Goal: Task Accomplishment & Management: Use online tool/utility

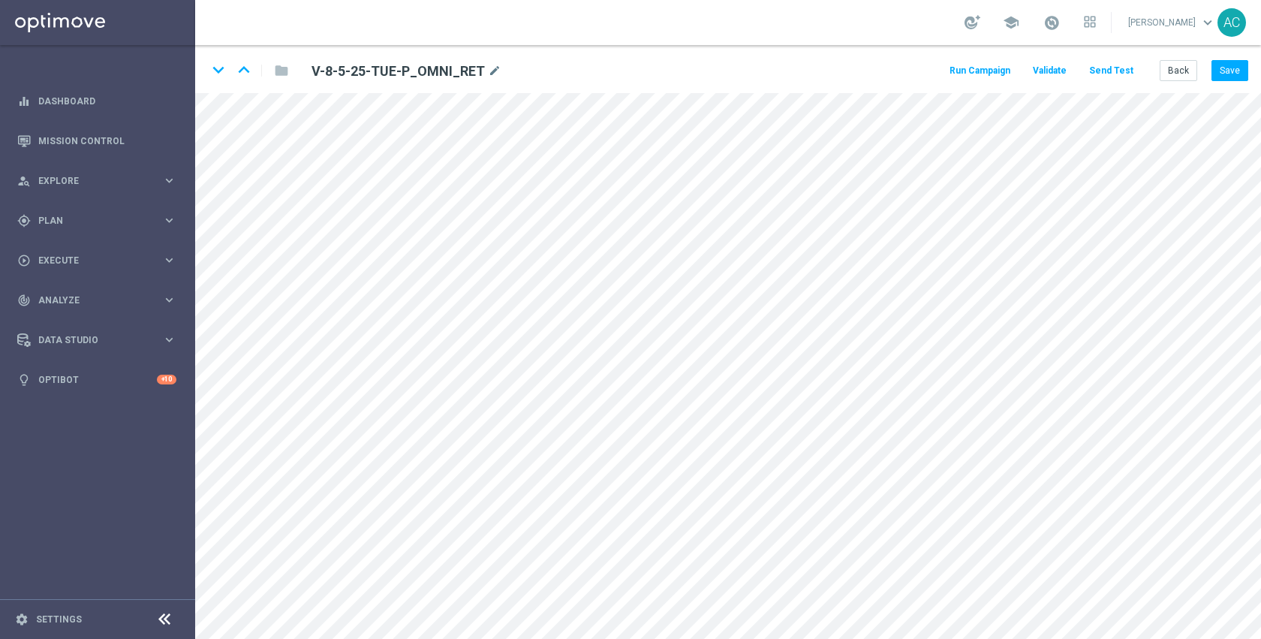
click at [1126, 76] on button "Send Test" at bounding box center [1111, 71] width 49 height 20
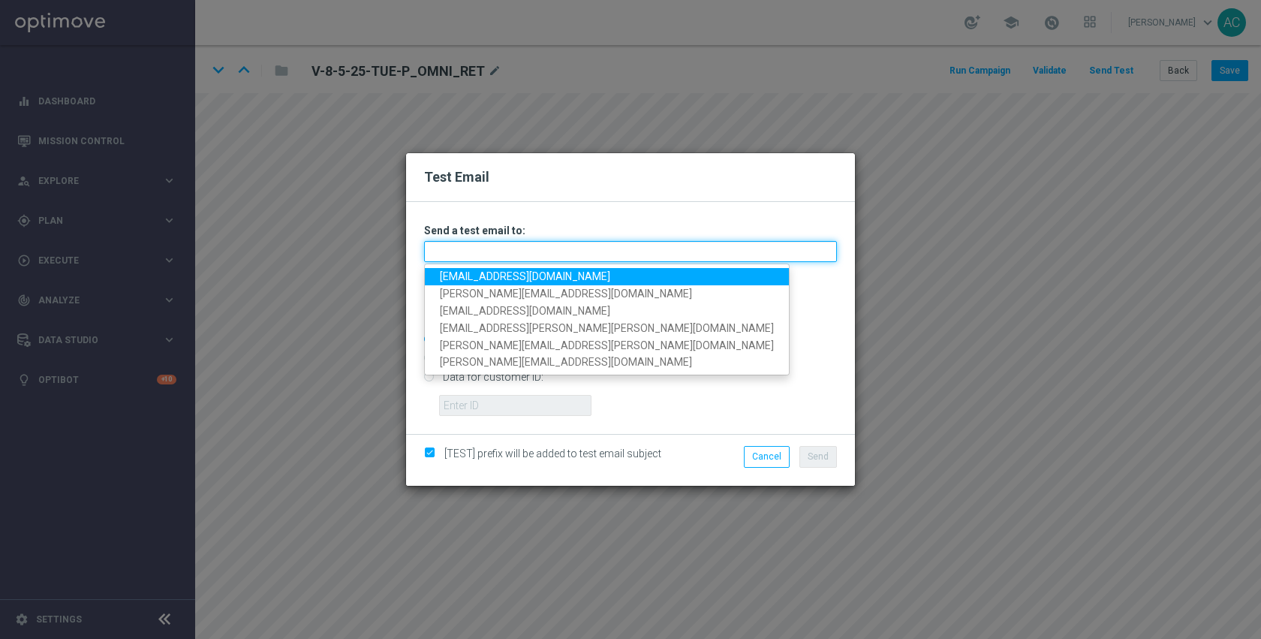
click at [543, 255] on input "text" at bounding box center [630, 251] width 413 height 21
type input "[PERSON_NAME][EMAIL_ADDRESS][DOMAIN_NAME]"
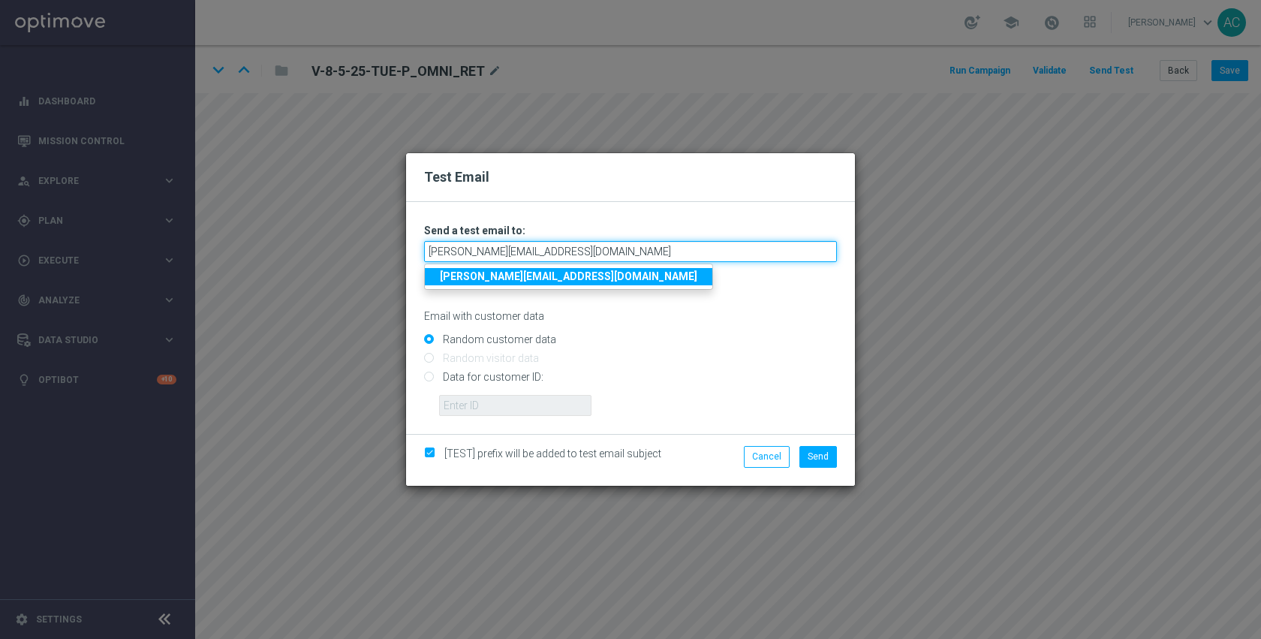
type input "[EMAIL_ADDRESS][DOMAIN_NAME]"
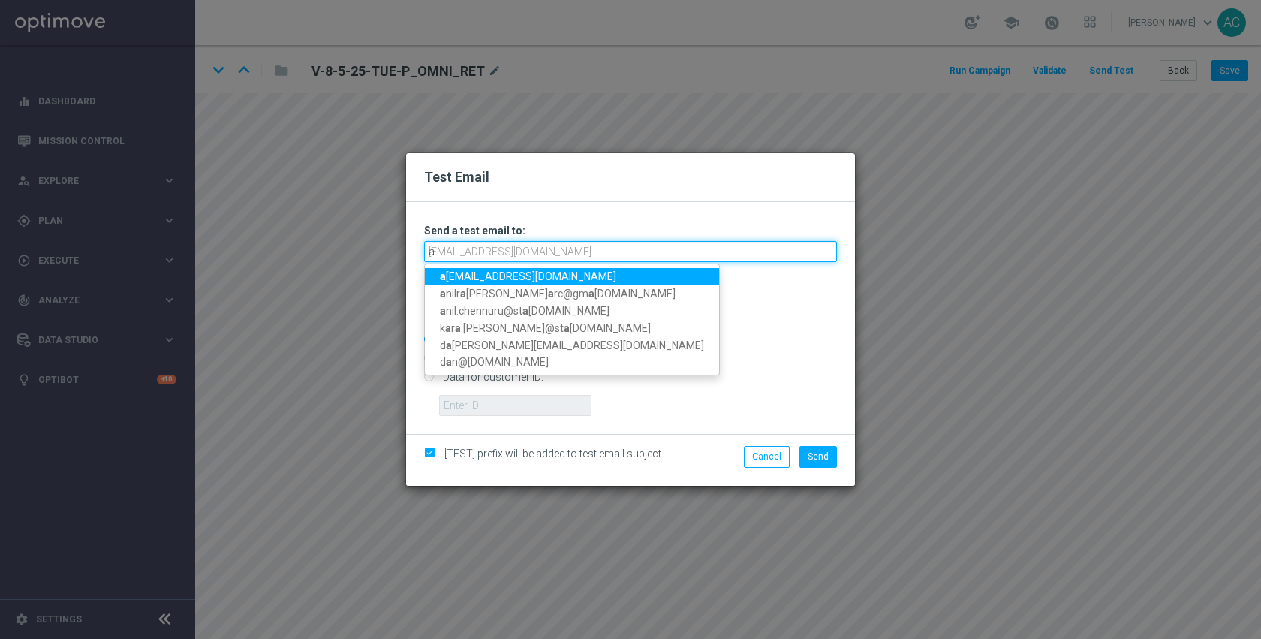
type input "[EMAIL_ADDRESS][DOMAIN_NAME]"
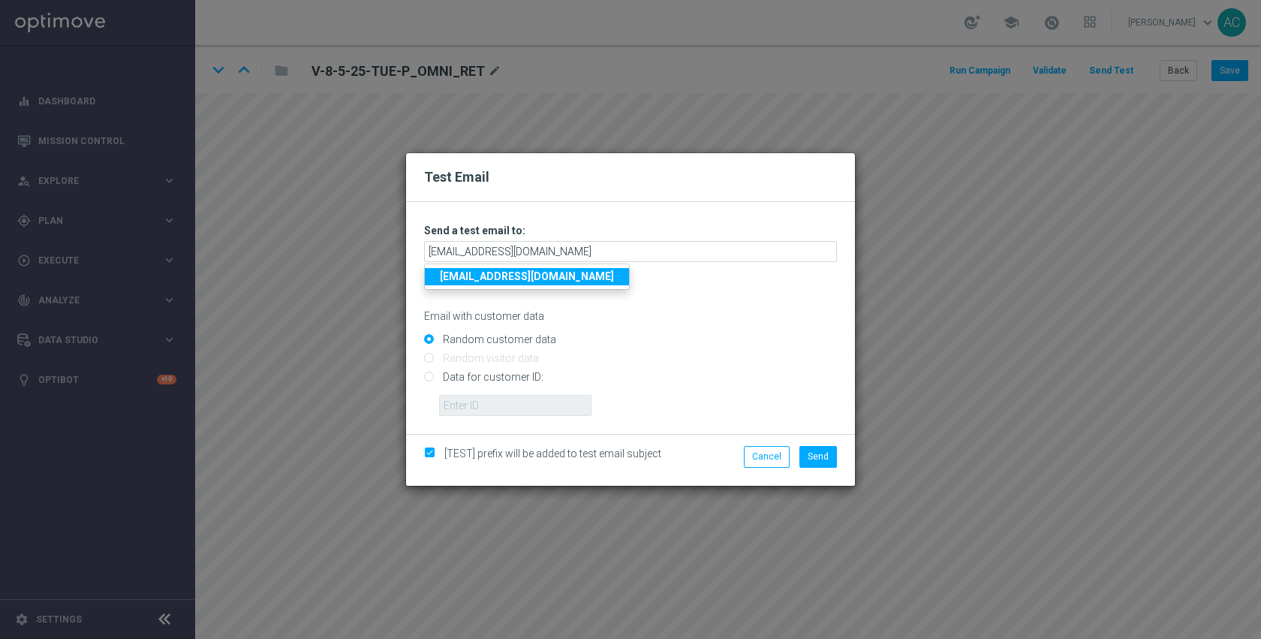
click at [492, 376] on input "Data for customer ID:" at bounding box center [630, 383] width 413 height 21
radio input "true"
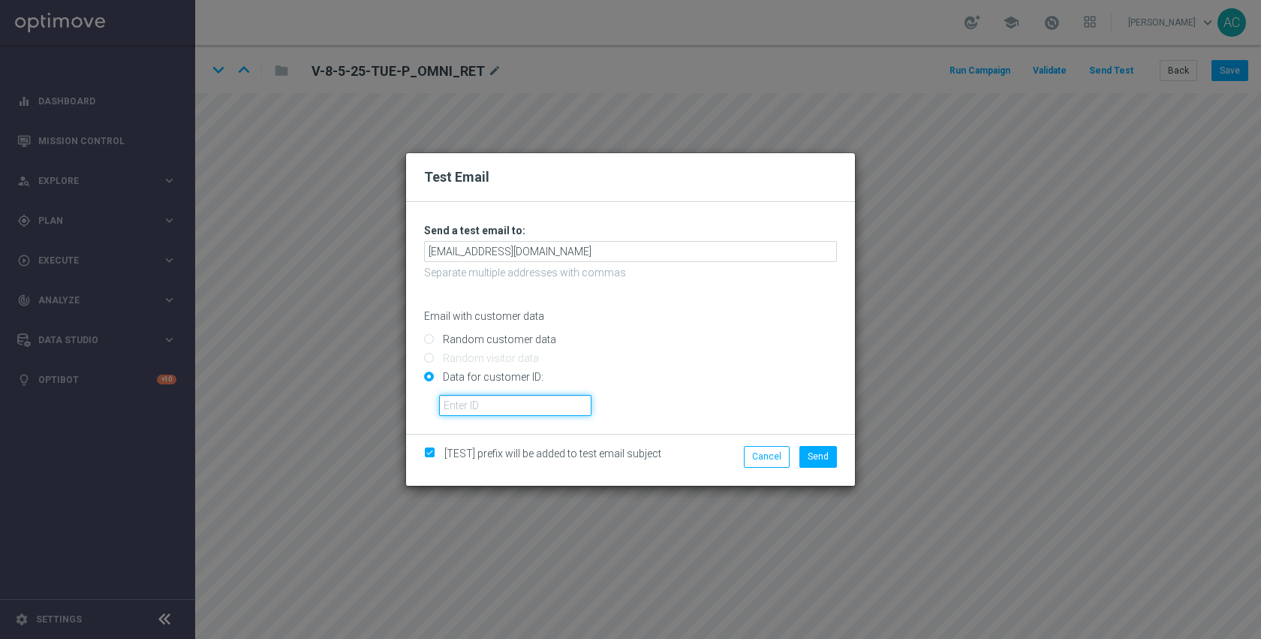
click at [495, 404] on input "text" at bounding box center [515, 405] width 152 height 21
paste input "10074993483"
type input "10074993483"
click at [801, 453] on button "Send" at bounding box center [818, 456] width 38 height 21
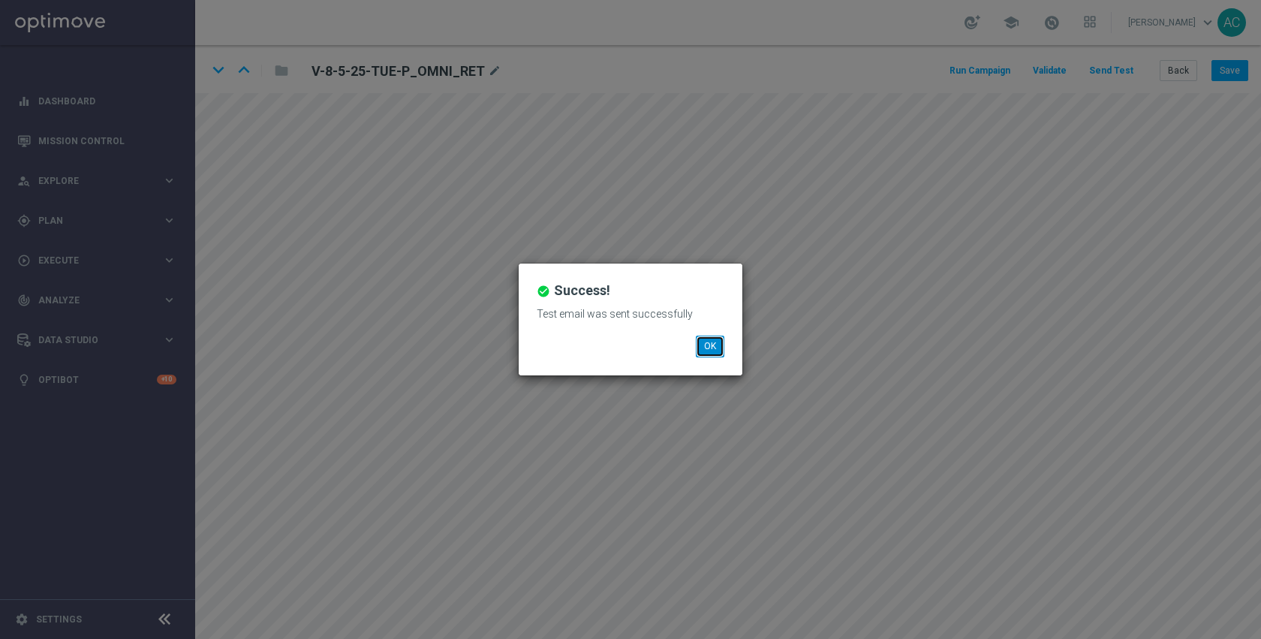
click at [707, 350] on button "OK" at bounding box center [710, 345] width 29 height 21
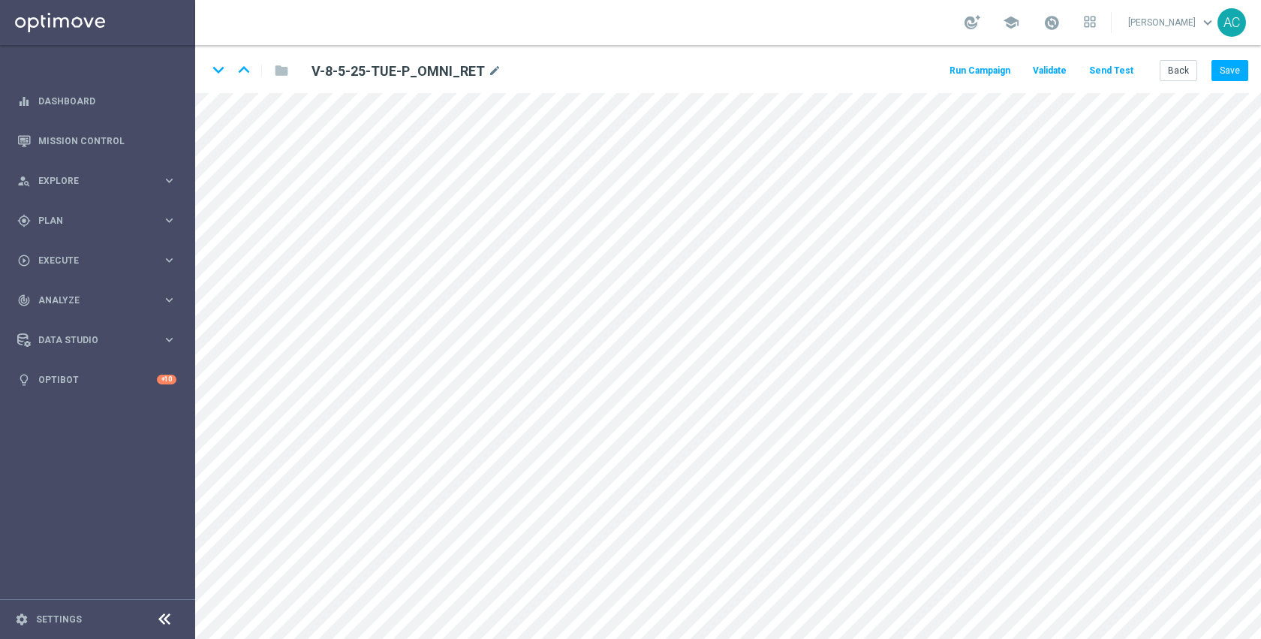
click at [1120, 71] on button "Send Test" at bounding box center [1111, 71] width 49 height 20
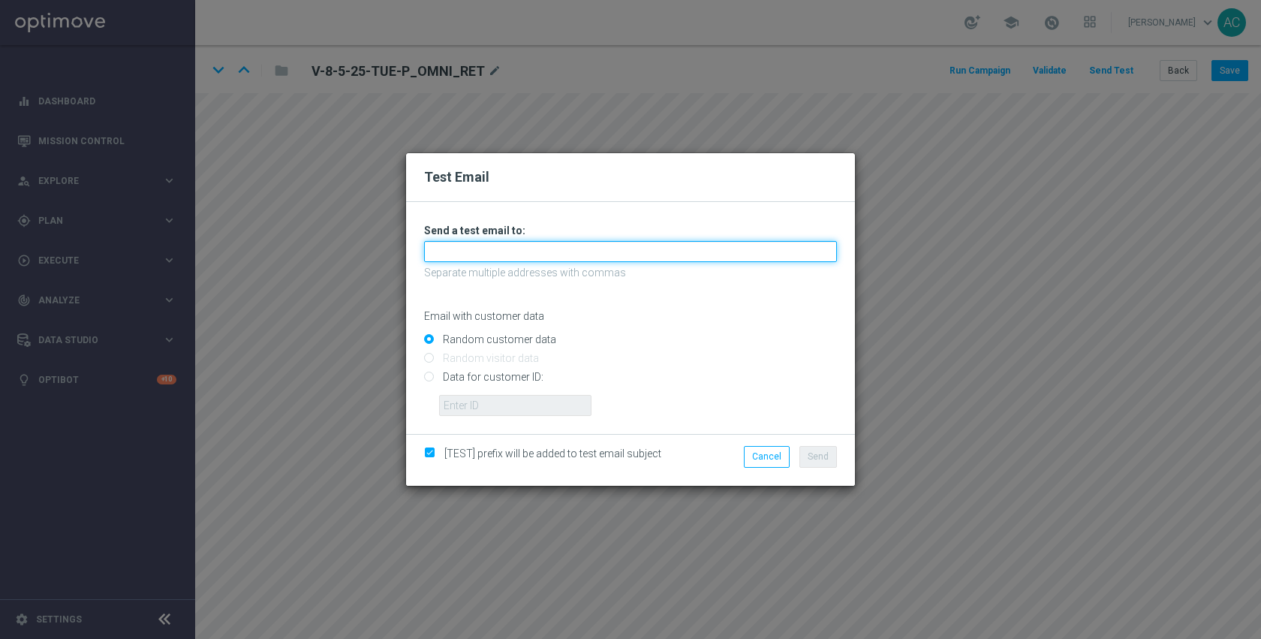
click at [495, 249] on input "text" at bounding box center [630, 251] width 413 height 21
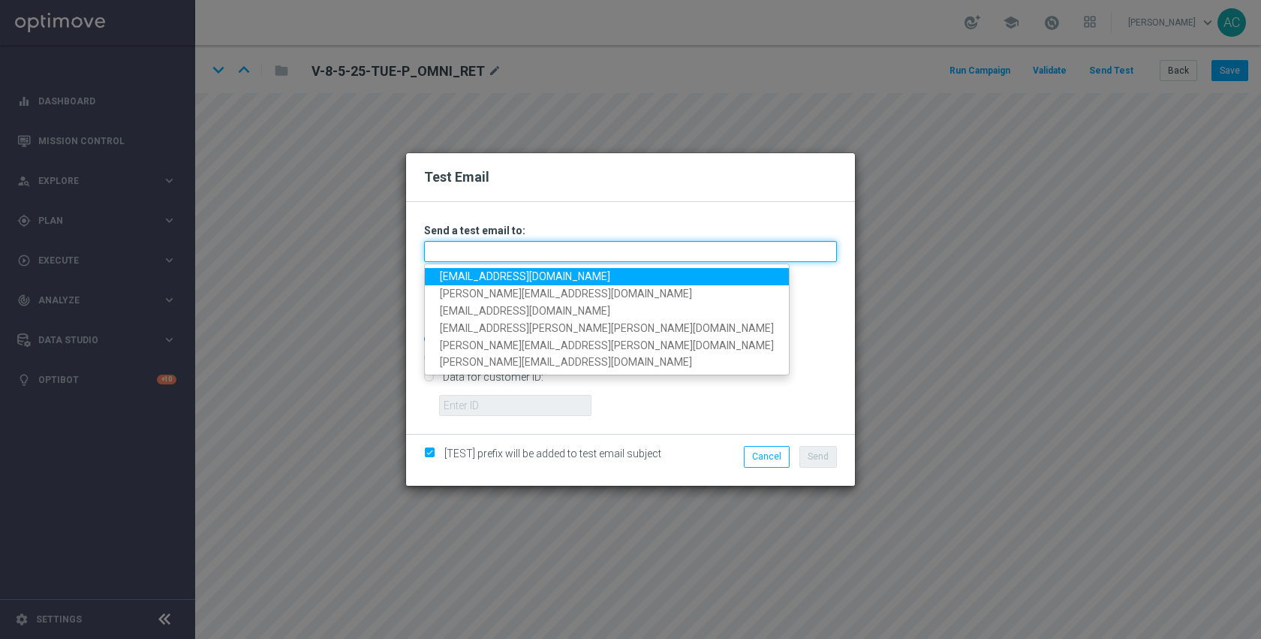
type input "[EMAIL_ADDRESS][DOMAIN_NAME]"
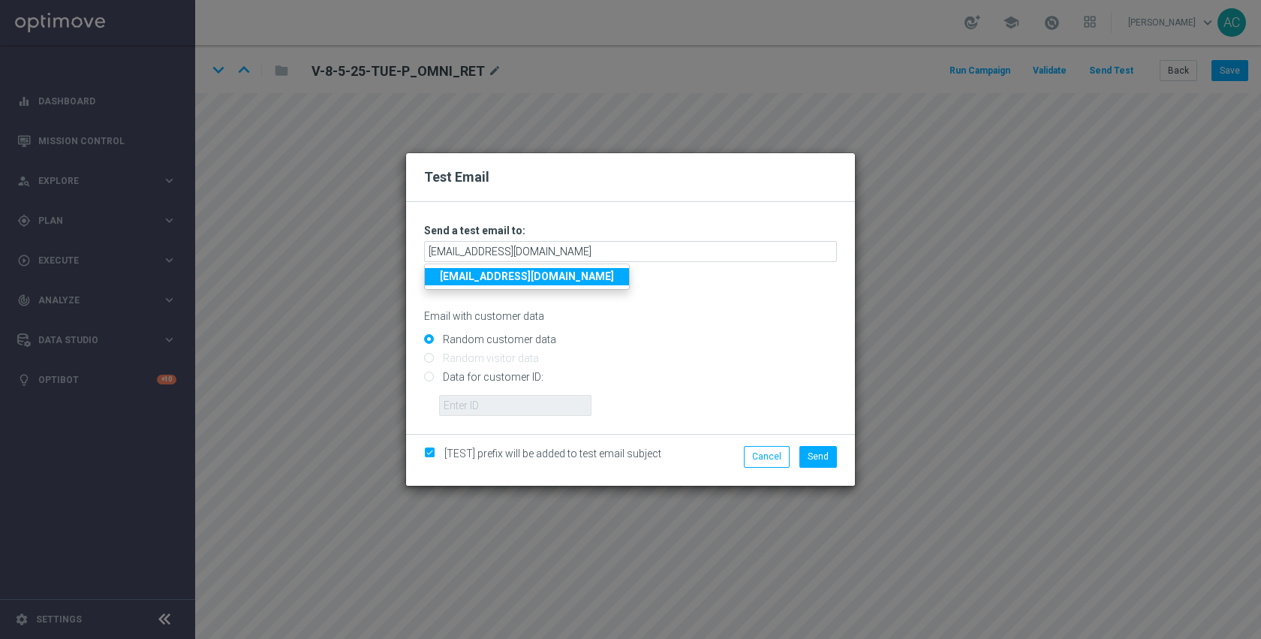
click at [504, 380] on input "Data for customer ID:" at bounding box center [630, 383] width 413 height 21
radio input "true"
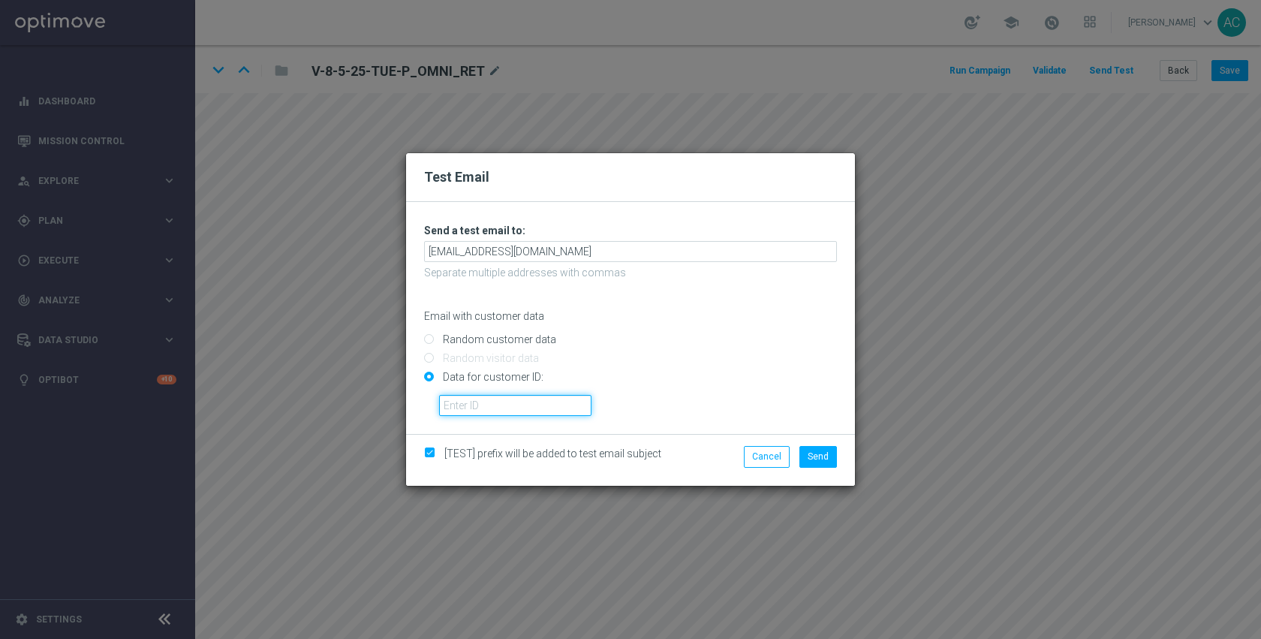
click at [503, 398] on input "text" at bounding box center [515, 405] width 152 height 21
paste input "10074993483"
type input "10074993483"
click at [807, 453] on button "Send" at bounding box center [818, 456] width 38 height 21
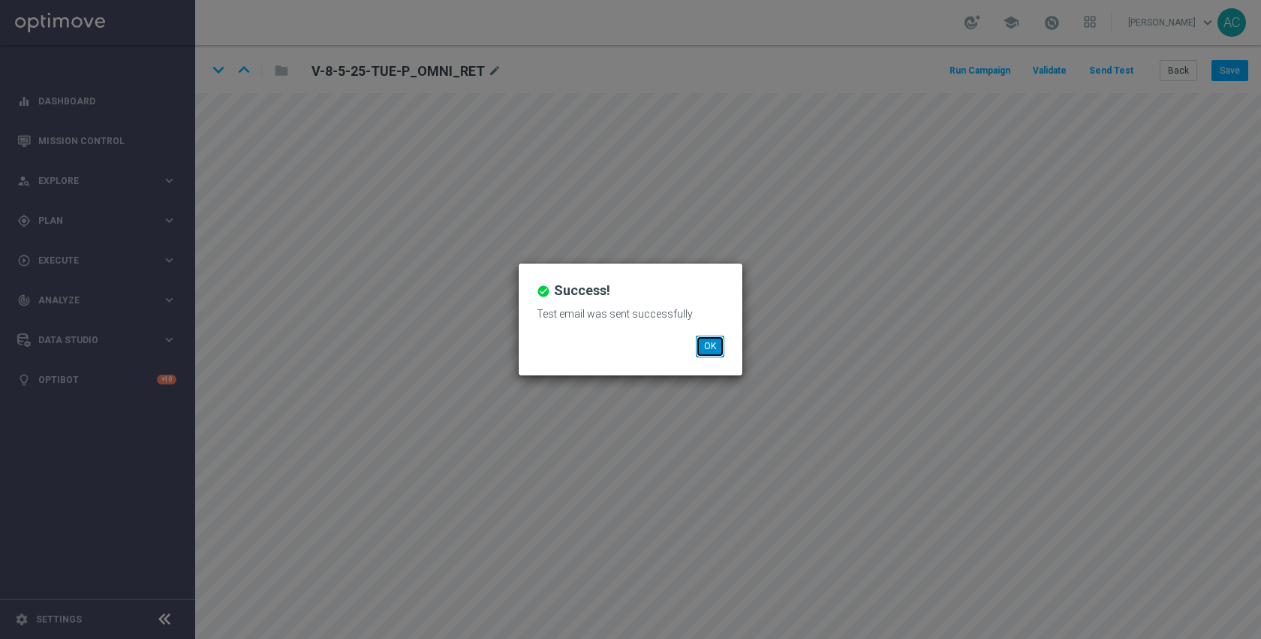
click at [713, 341] on button "OK" at bounding box center [710, 345] width 29 height 21
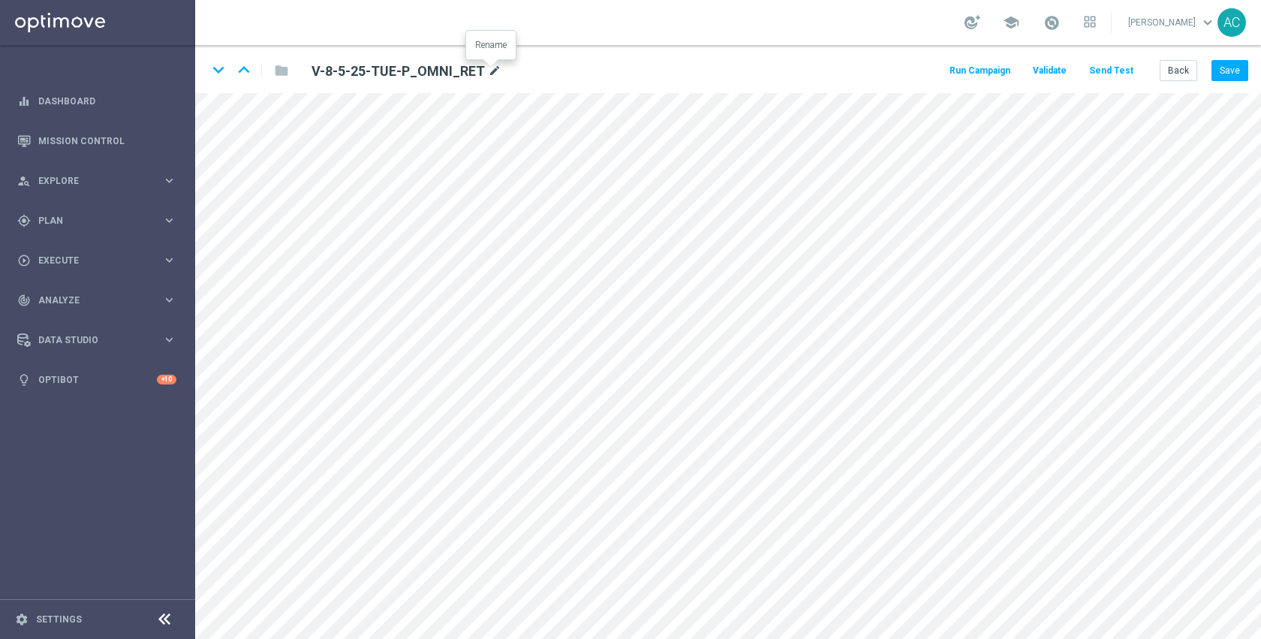
click at [493, 67] on icon "mode_edit" at bounding box center [495, 71] width 14 height 18
click at [1119, 65] on button "Send Test" at bounding box center [1111, 71] width 49 height 20
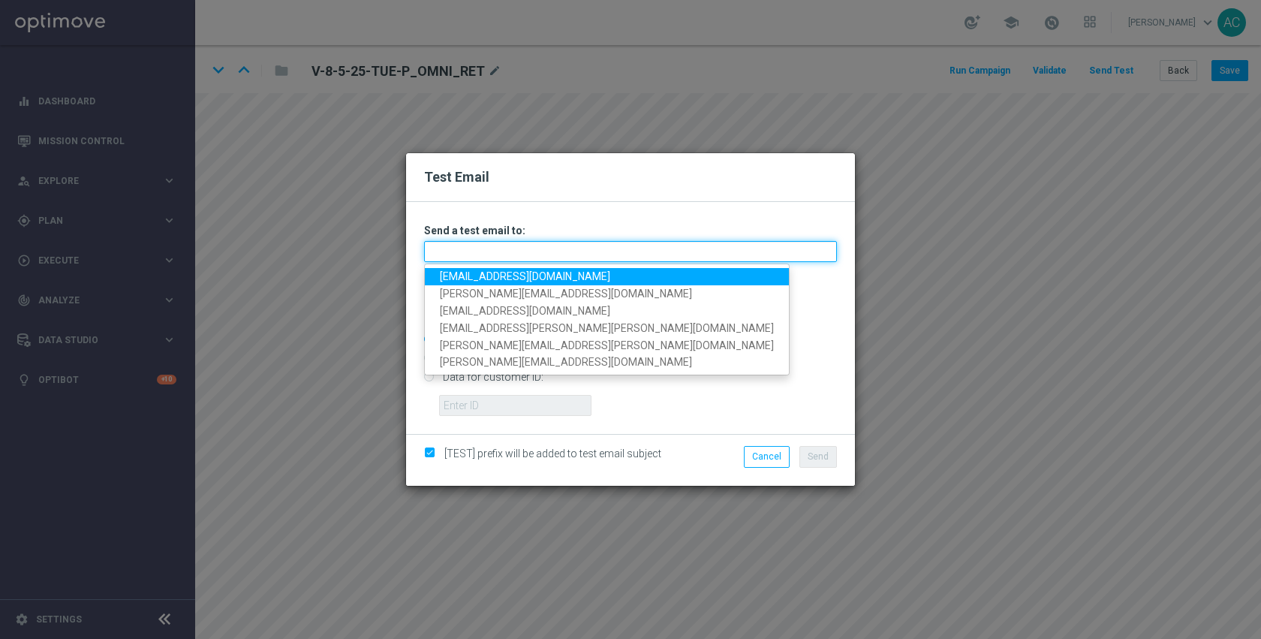
click at [489, 252] on input "text" at bounding box center [630, 251] width 413 height 21
type input "[EMAIL_ADDRESS][DOMAIN_NAME]"
type input "a"
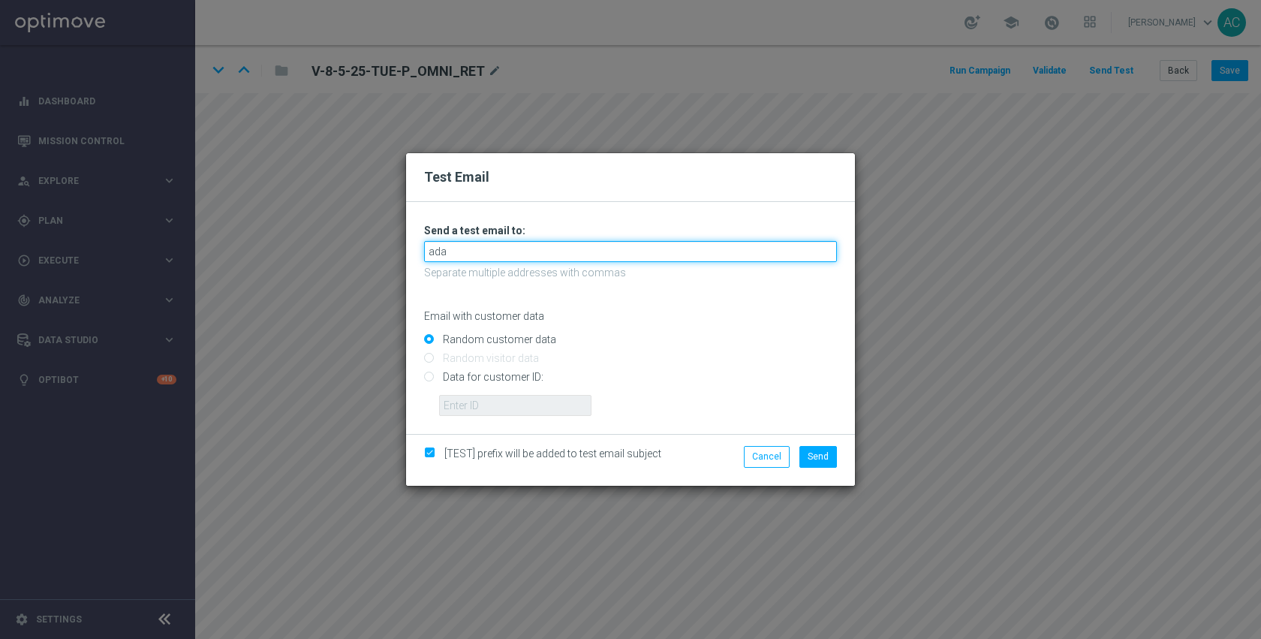
type input "ada"
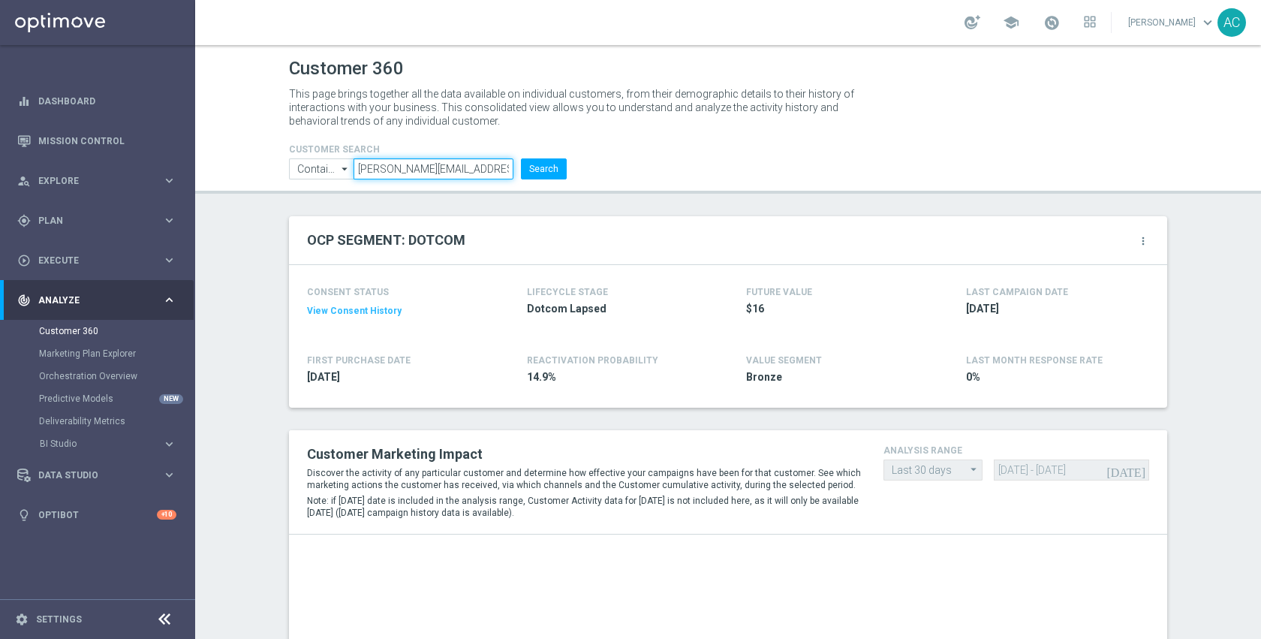
click at [463, 168] on input "[PERSON_NAME][EMAIL_ADDRESS][DOMAIN_NAME]" at bounding box center [433, 168] width 160 height 21
paste input "footer_040722"
type input "[EMAIL_ADDRESS][DOMAIN_NAME]"
click at [522, 169] on button "Search" at bounding box center [544, 168] width 46 height 21
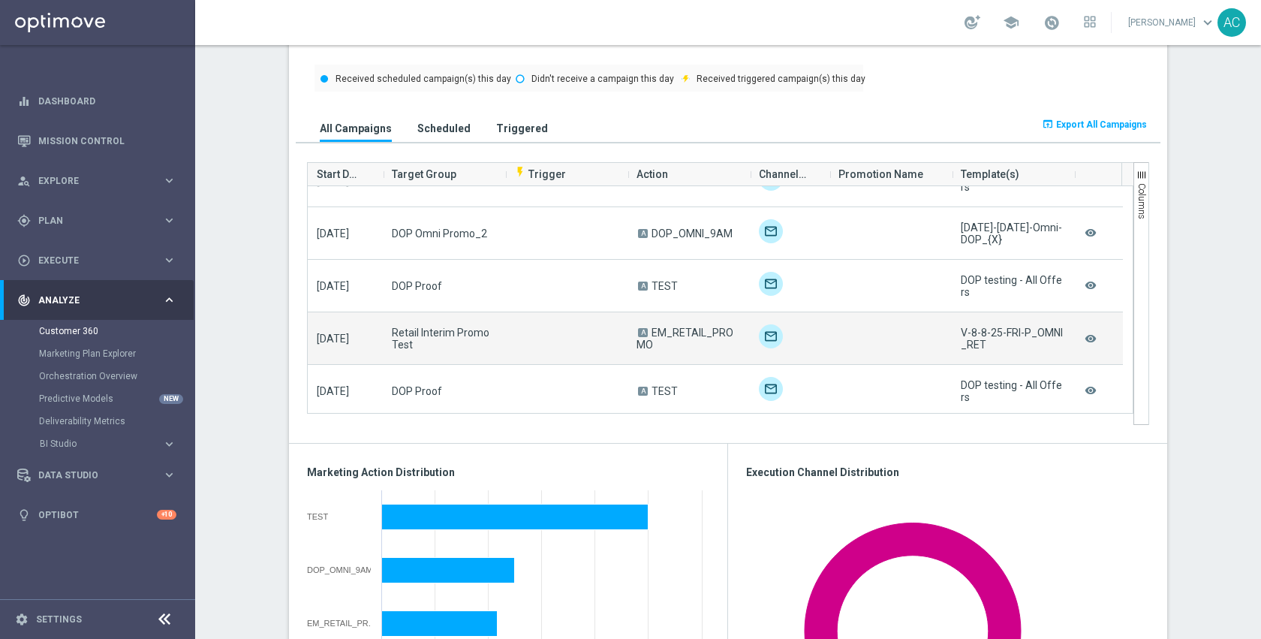
scroll to position [300, 0]
